Goal: Navigation & Orientation: Find specific page/section

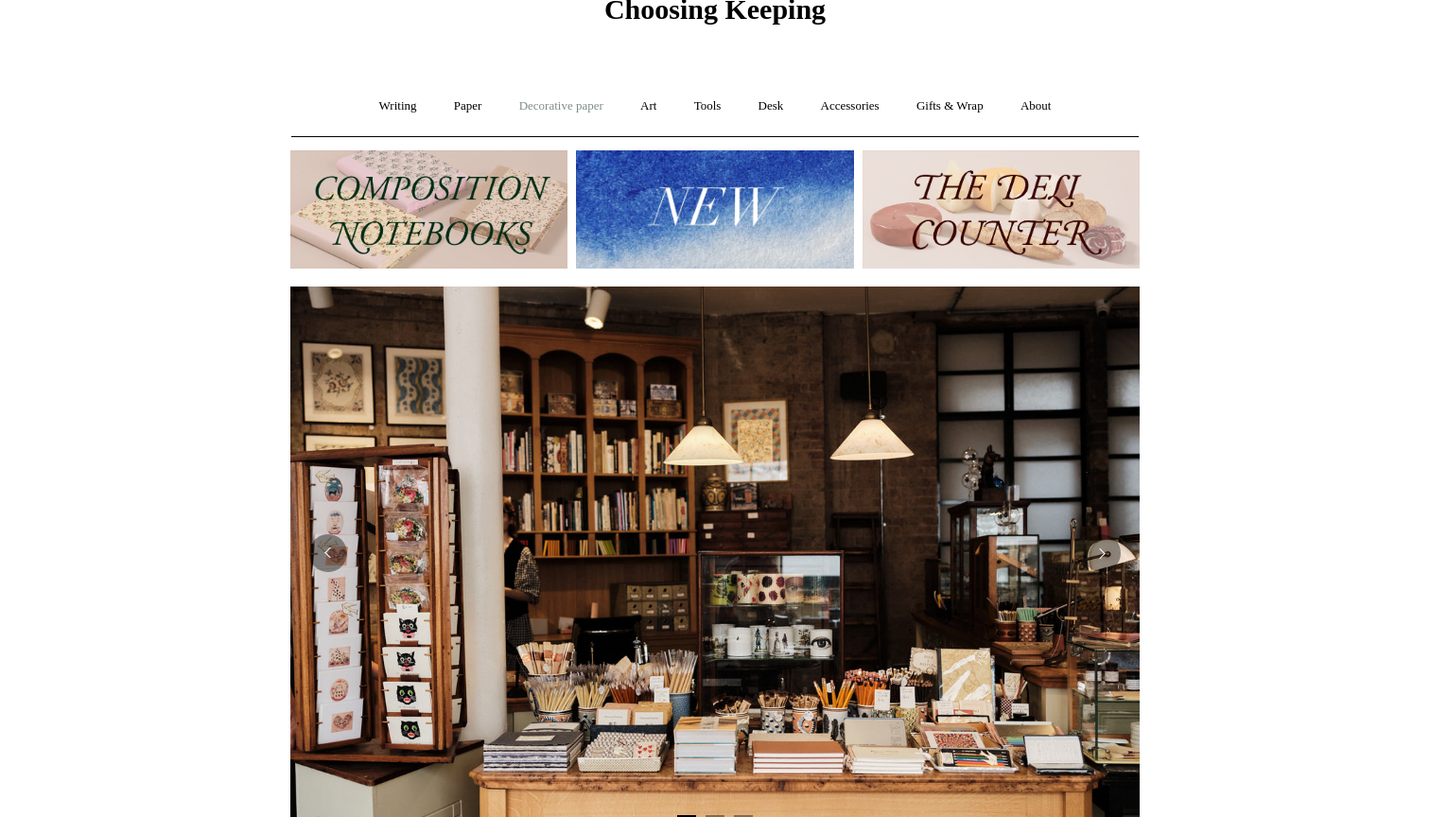
scroll to position [88, 0]
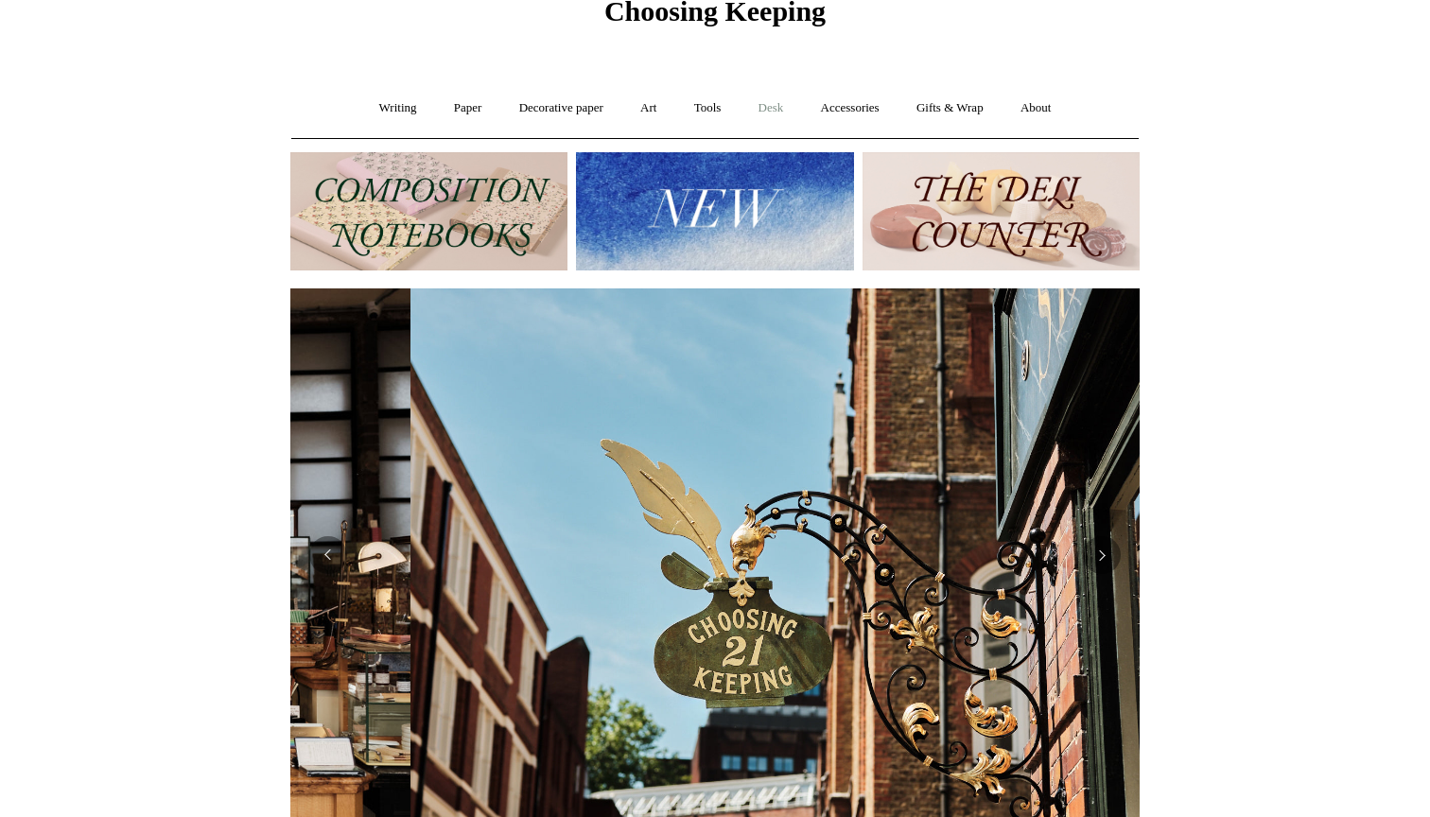
click at [770, 99] on link "Desk +" at bounding box center [772, 108] width 60 height 50
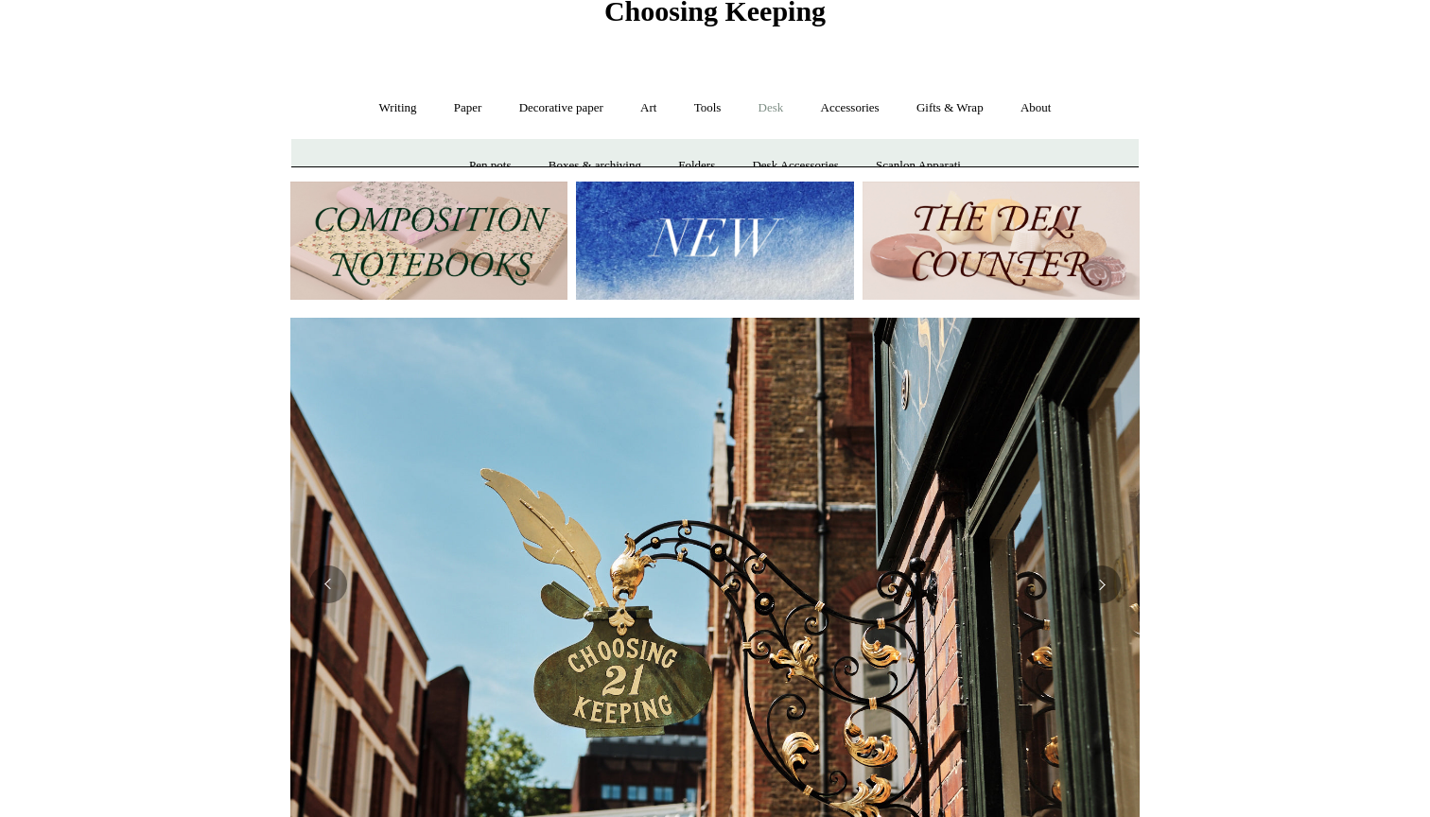
scroll to position [0, 850]
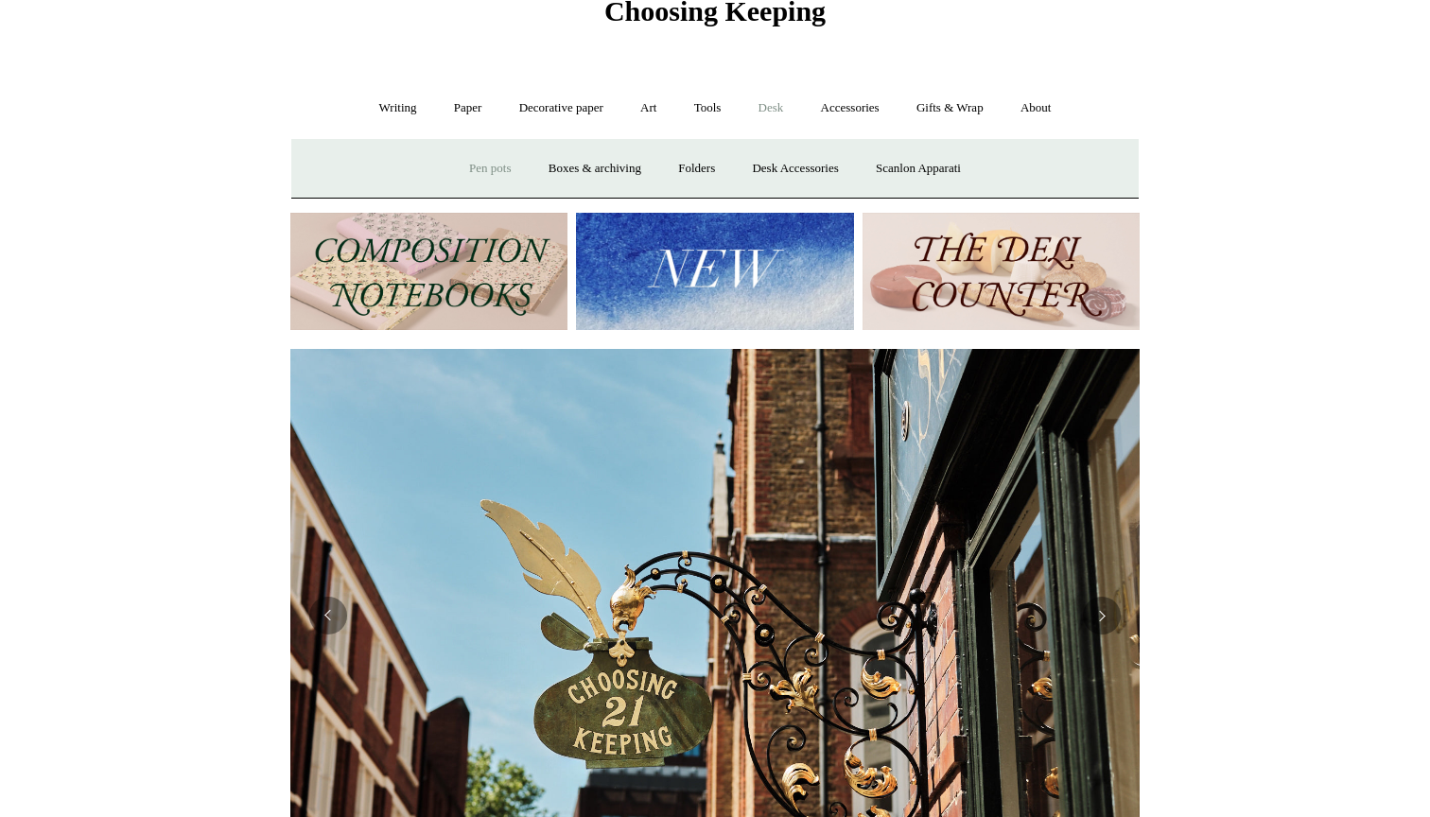
click at [498, 154] on link "Pen pots" at bounding box center [490, 169] width 76 height 50
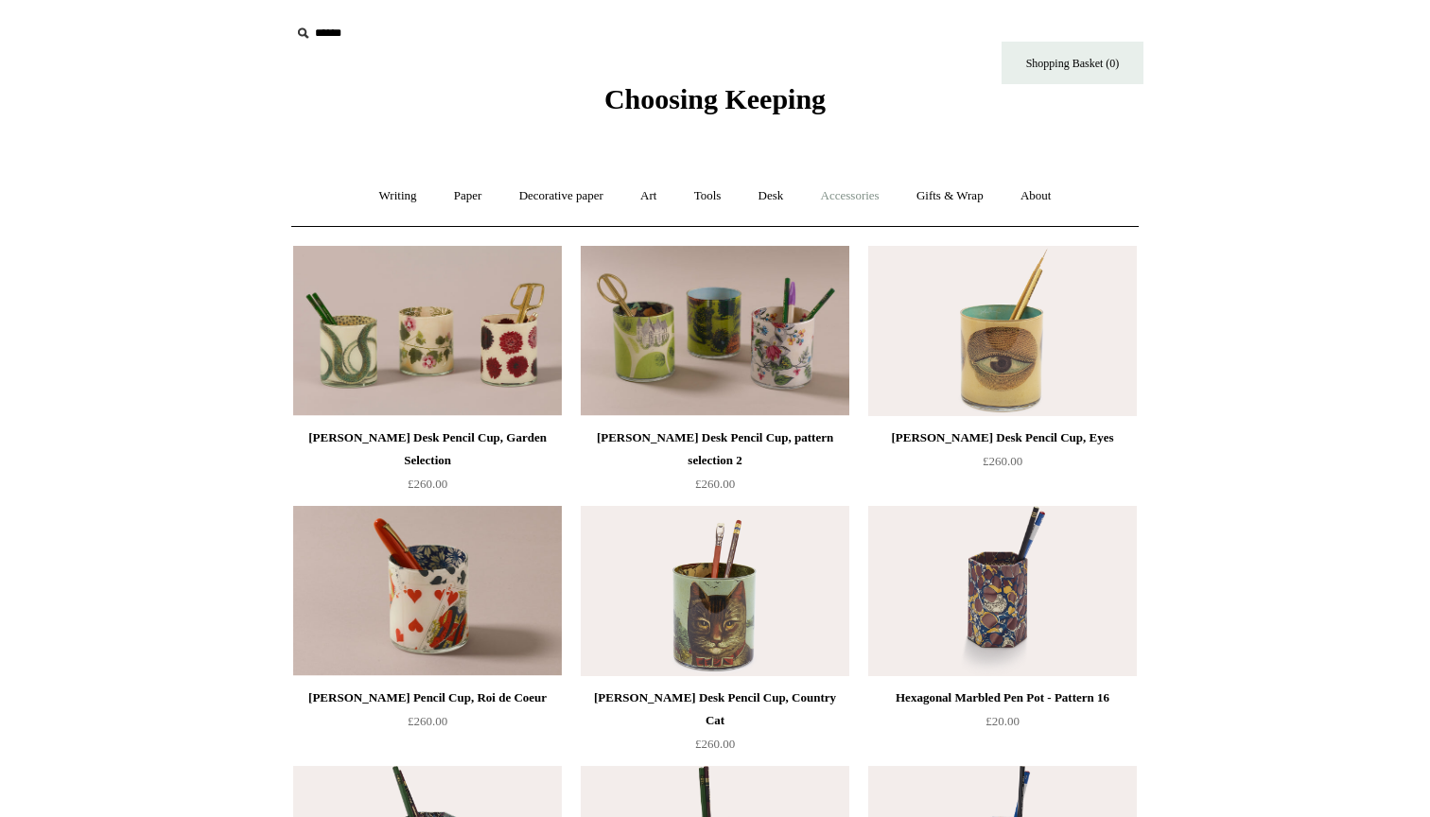
click at [864, 203] on link "Accessories +" at bounding box center [850, 196] width 93 height 50
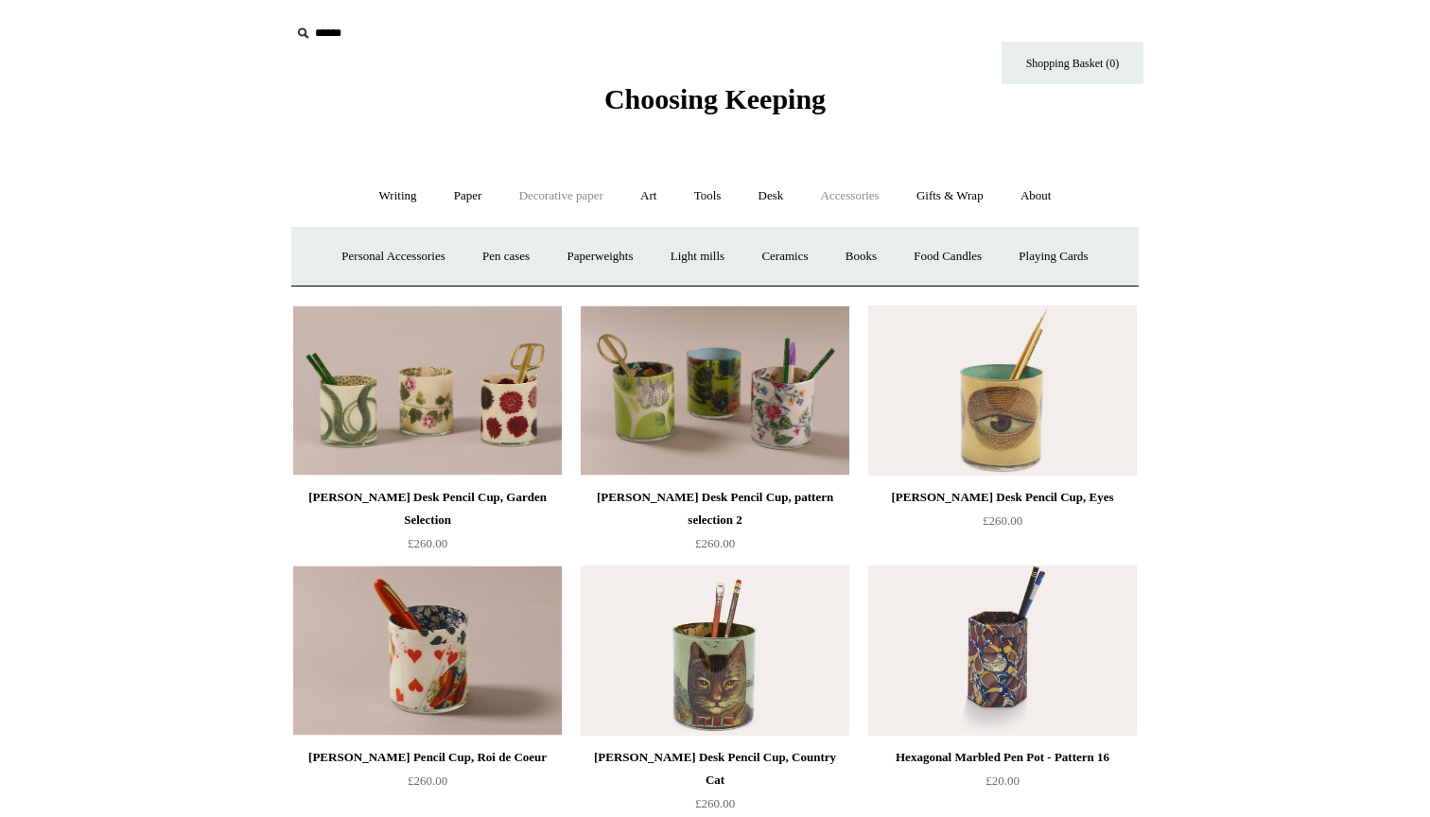
click at [570, 199] on link "Decorative paper +" at bounding box center [561, 196] width 118 height 50
click at [826, 203] on link "Accessories +" at bounding box center [850, 196] width 93 height 50
click at [725, 195] on link "Tools +" at bounding box center [707, 196] width 61 height 50
click at [686, 251] on link "Cutters" at bounding box center [682, 257] width 70 height 50
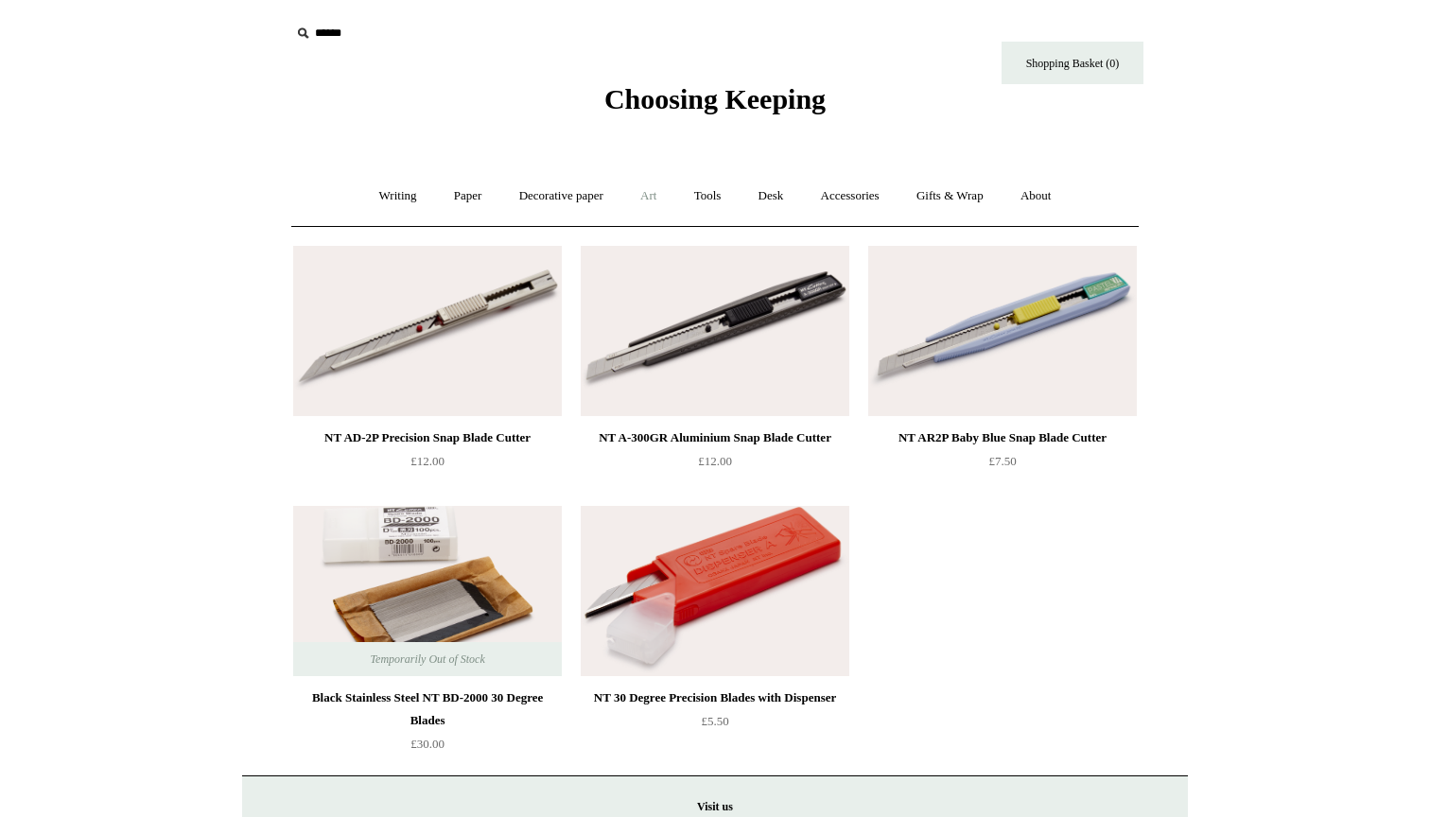
click at [647, 202] on link "Art +" at bounding box center [648, 196] width 50 height 50
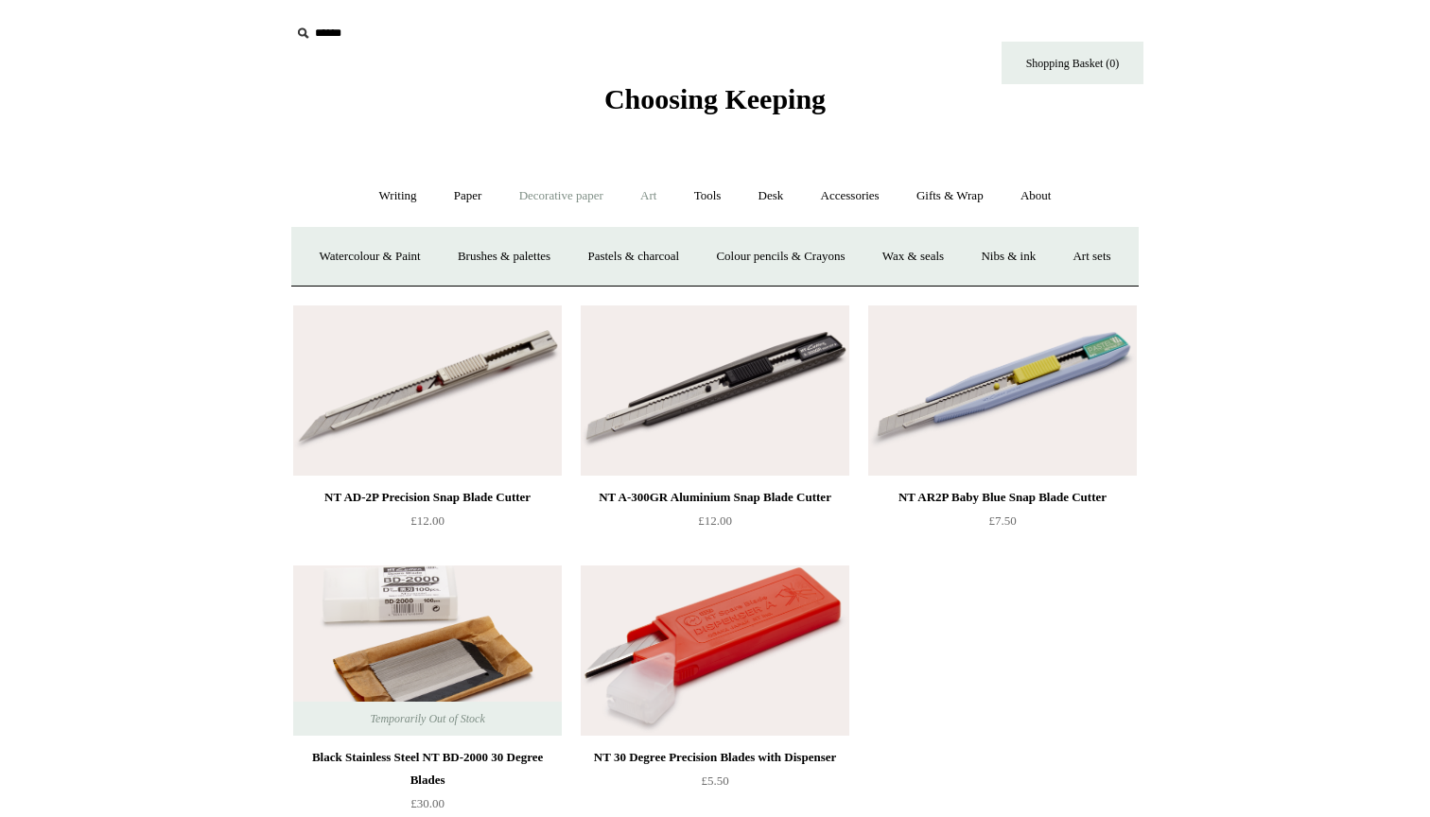
click at [549, 193] on link "Decorative paper +" at bounding box center [561, 196] width 118 height 50
click at [404, 190] on link "Writing +" at bounding box center [398, 196] width 72 height 50
click at [354, 251] on link "Pens by brand +" at bounding box center [378, 257] width 104 height 50
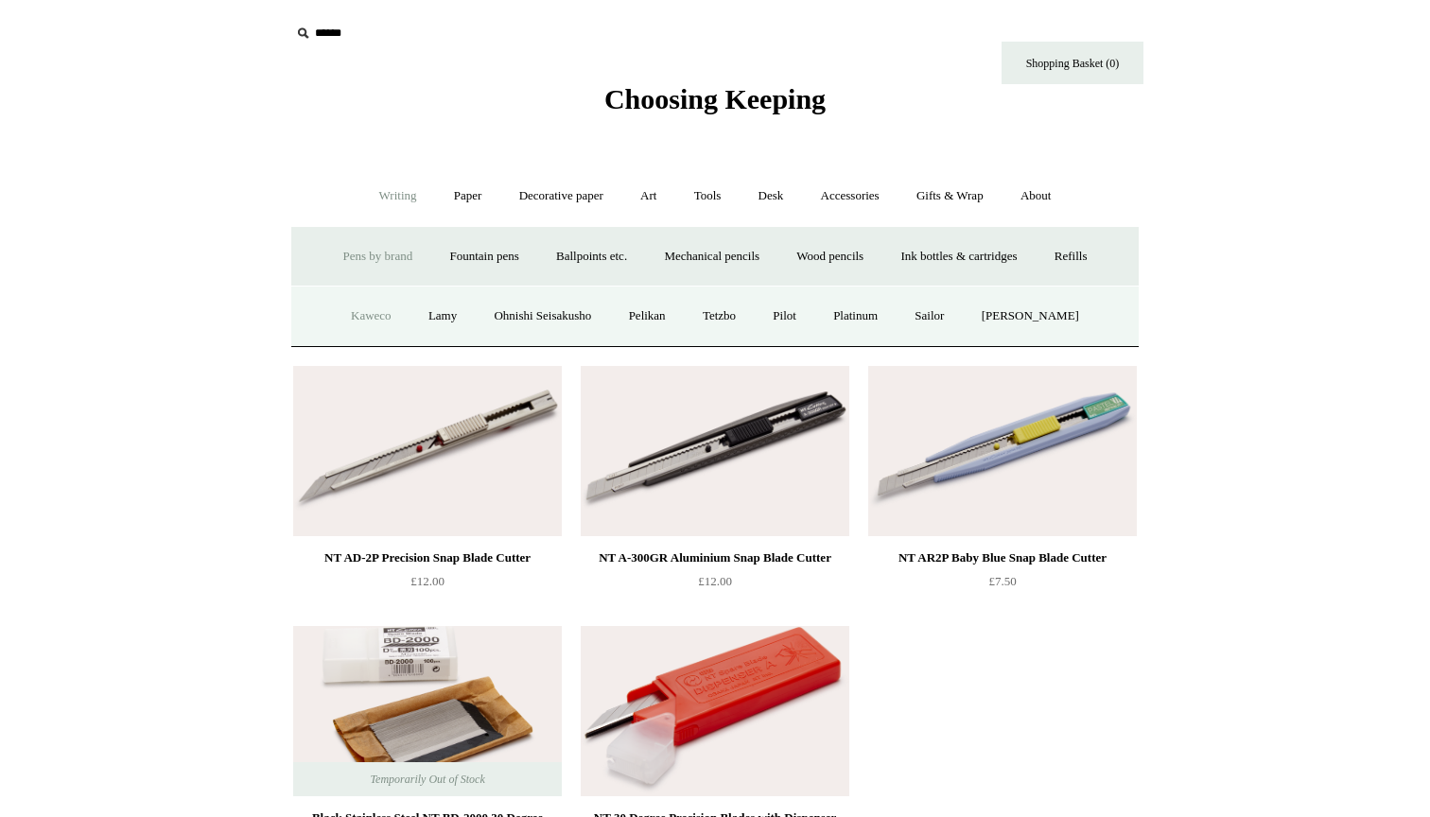
click at [348, 317] on link "Kaweco" at bounding box center [371, 316] width 75 height 50
